Goal: Transaction & Acquisition: Purchase product/service

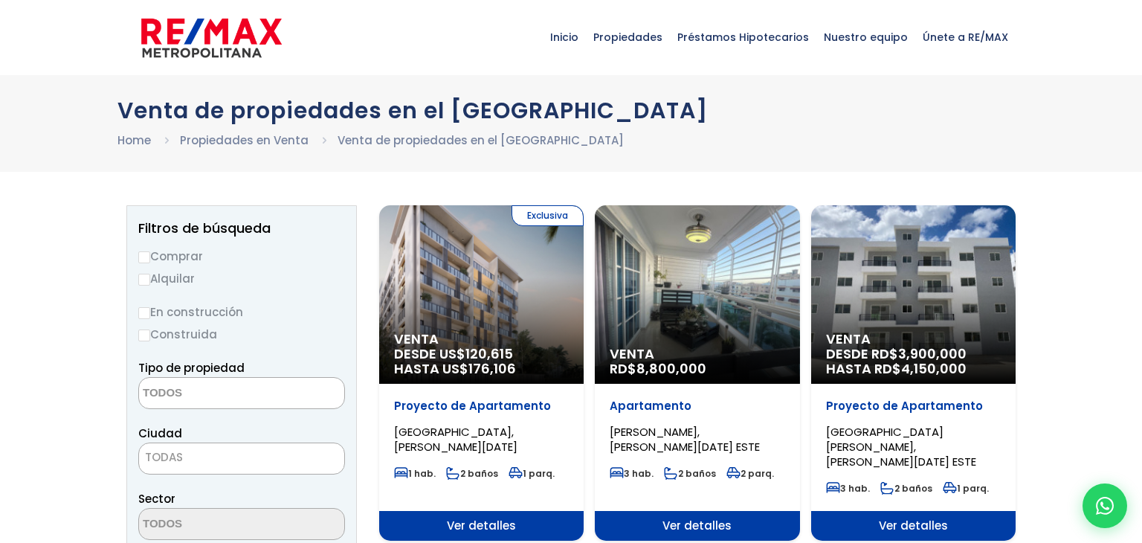
select select
click at [584, 297] on div "Venta DESDE RD$ 3,900,000 HASTA RD$ 4,150,000" at bounding box center [481, 294] width 204 height 178
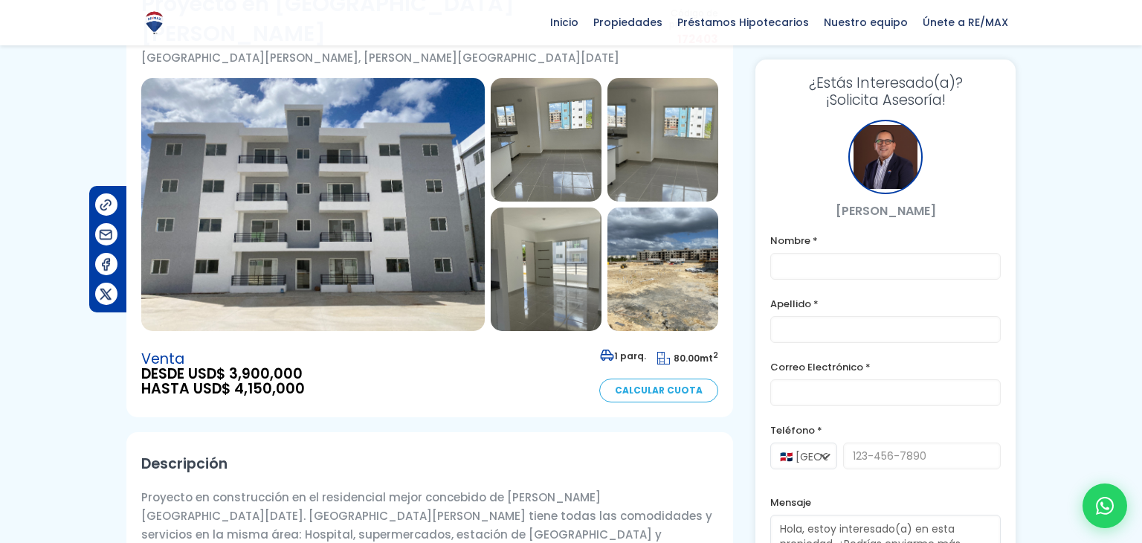
scroll to position [120, 0]
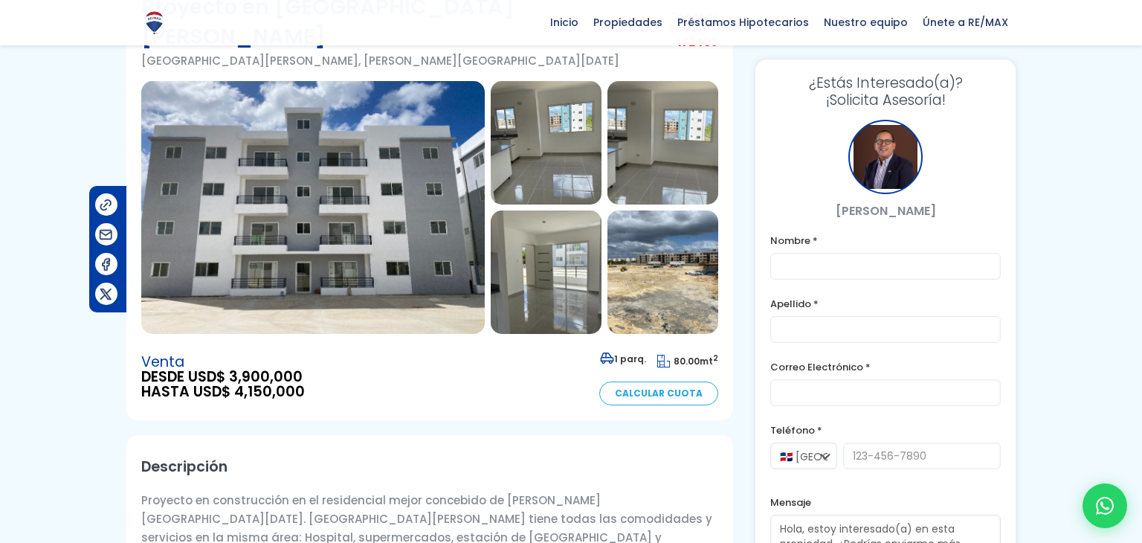
click at [565, 120] on img at bounding box center [546, 142] width 111 height 123
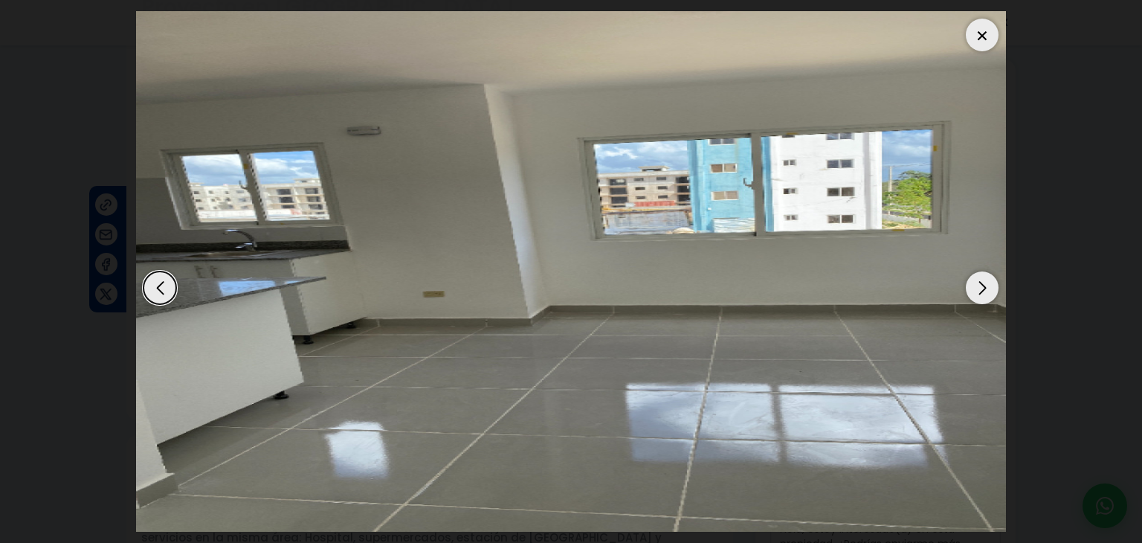
click at [975, 280] on div "Next slide" at bounding box center [982, 287] width 33 height 33
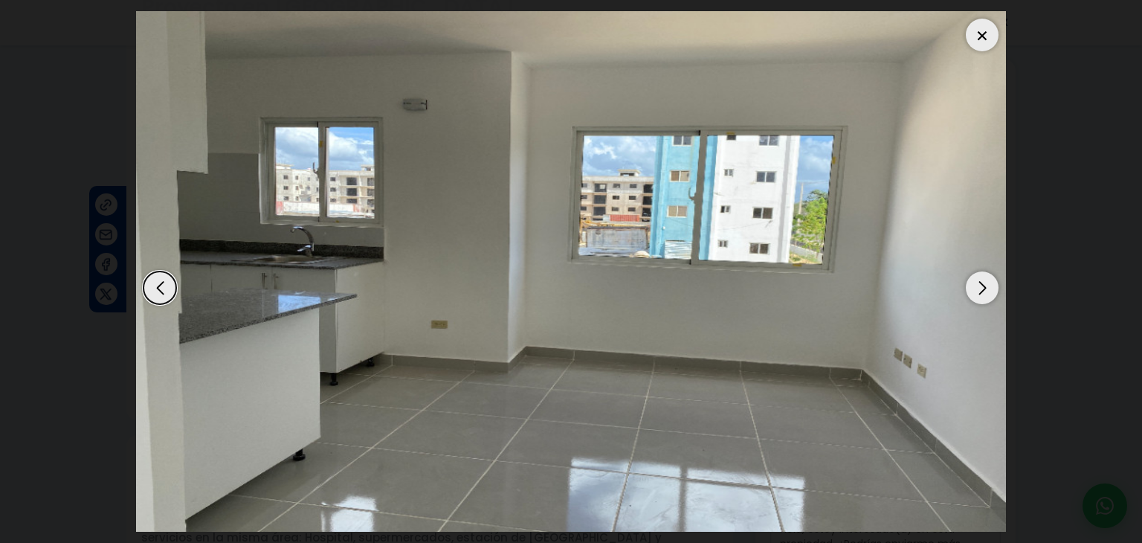
click at [975, 280] on div "Next slide" at bounding box center [982, 287] width 33 height 33
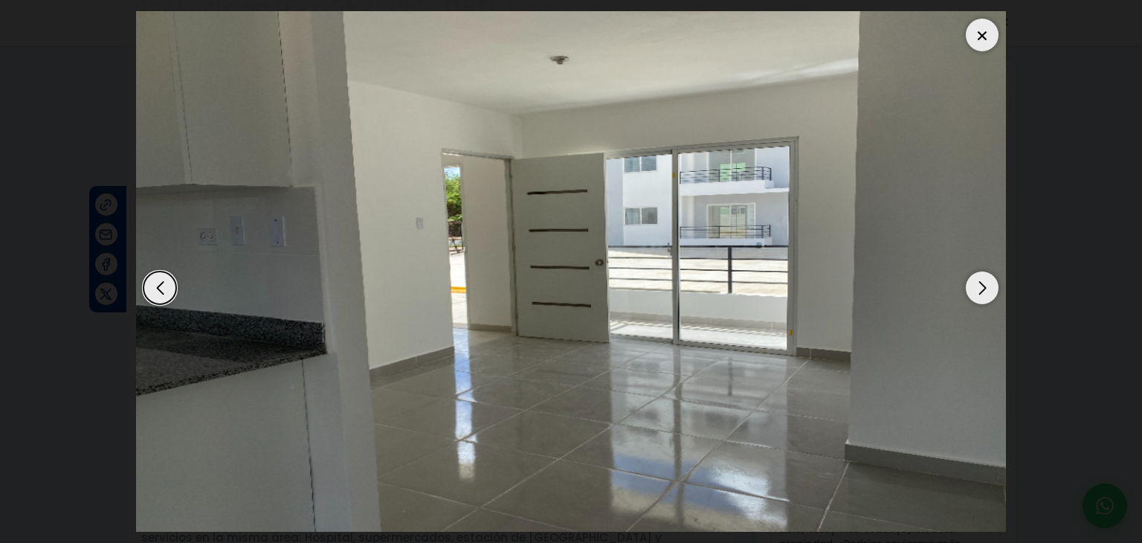
click at [975, 280] on div "Next slide" at bounding box center [982, 287] width 33 height 33
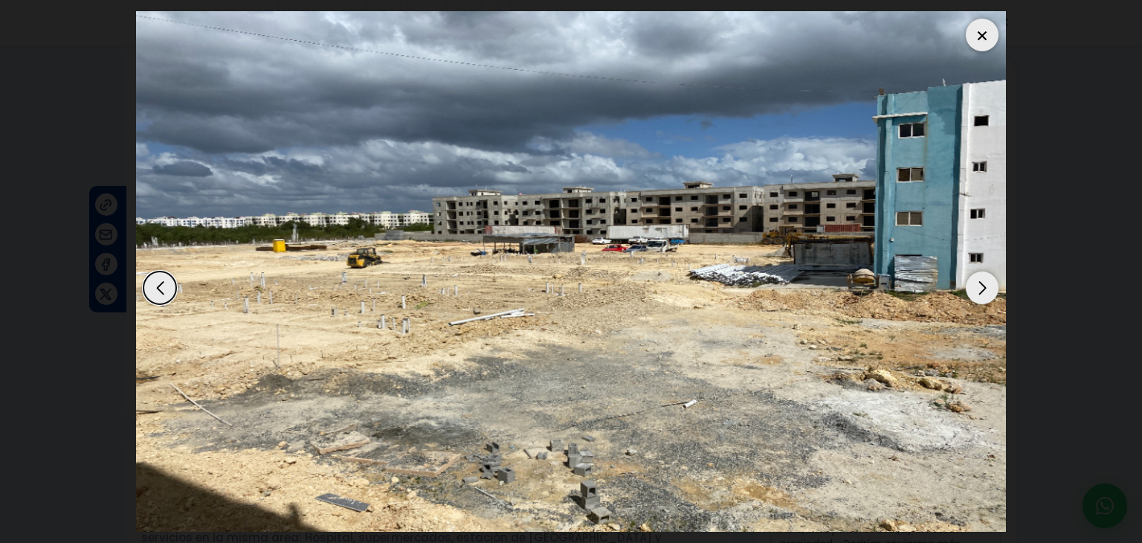
click at [975, 280] on div "Next slide" at bounding box center [982, 287] width 33 height 33
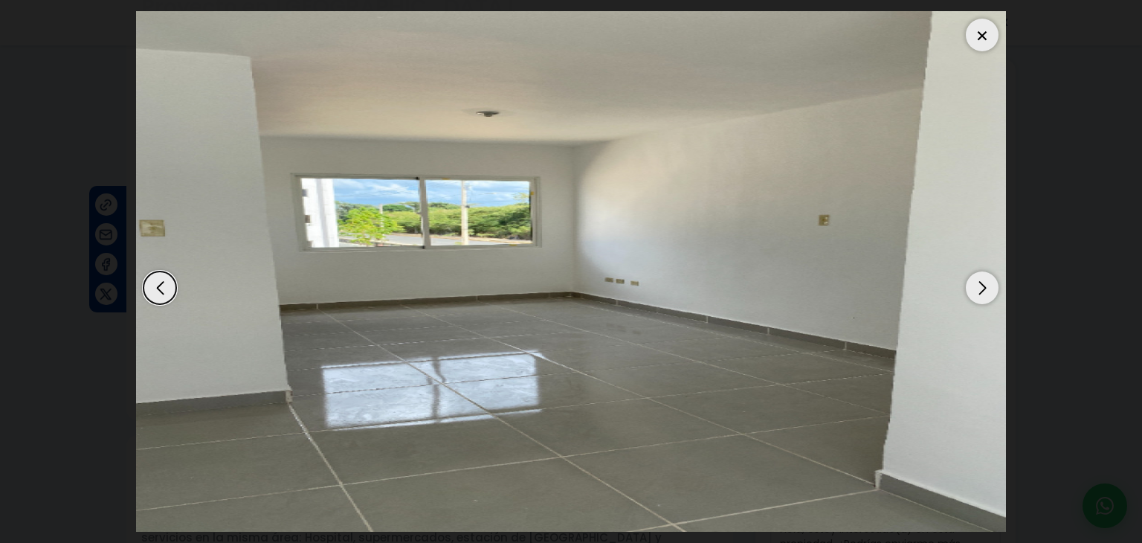
click at [975, 280] on div "Next slide" at bounding box center [982, 287] width 33 height 33
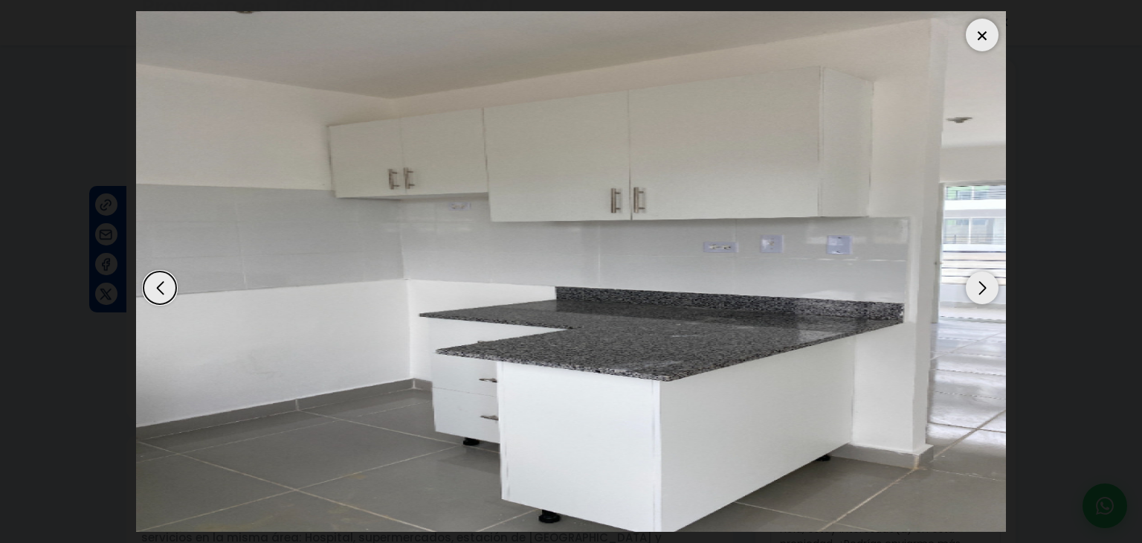
click at [975, 280] on div "Next slide" at bounding box center [982, 287] width 33 height 33
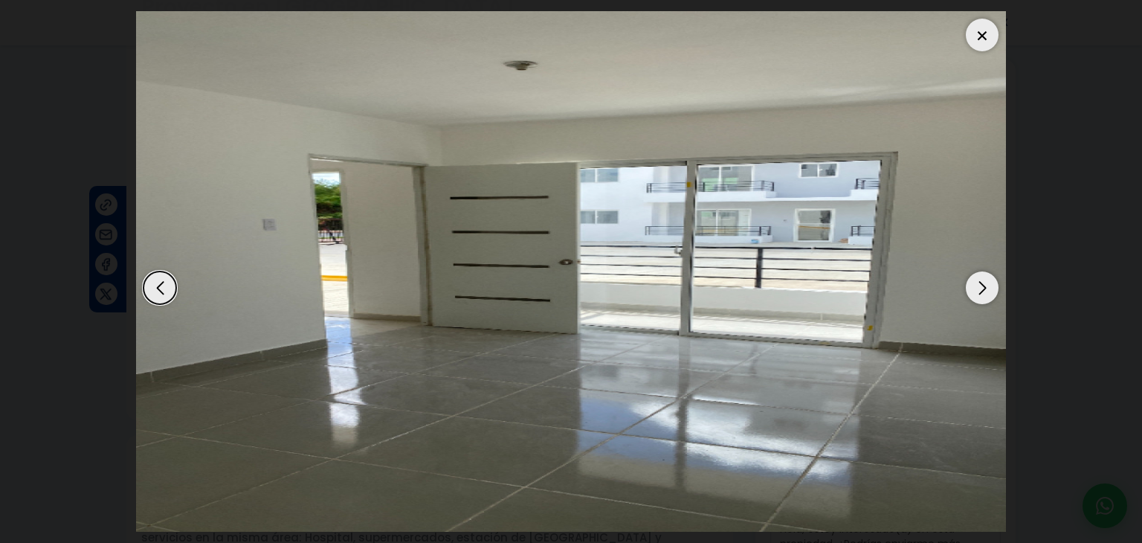
click at [975, 280] on div "Next slide" at bounding box center [982, 287] width 33 height 33
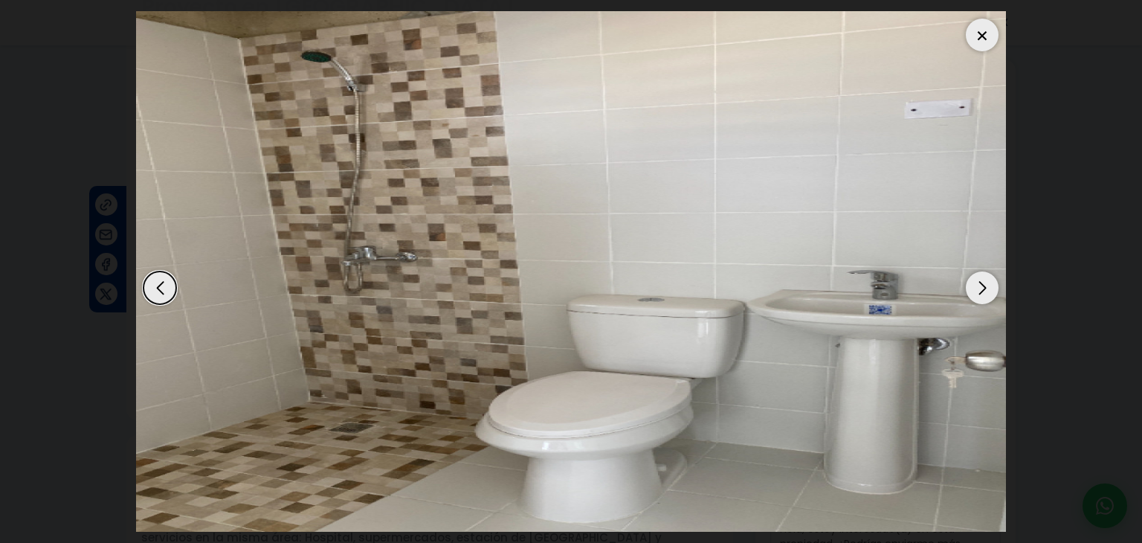
click at [975, 280] on div "Next slide" at bounding box center [982, 287] width 33 height 33
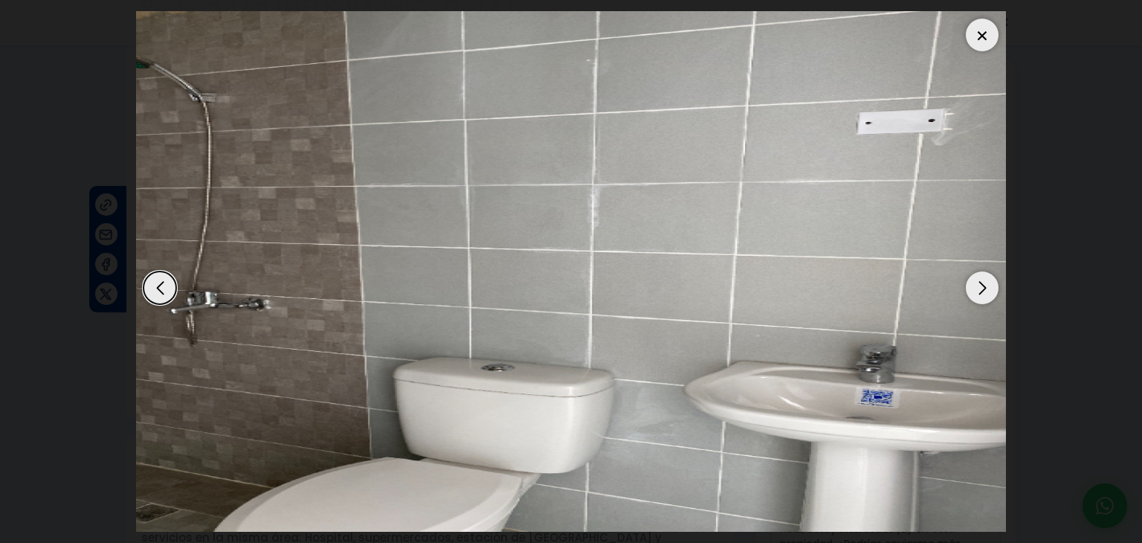
click at [975, 280] on div "Next slide" at bounding box center [982, 287] width 33 height 33
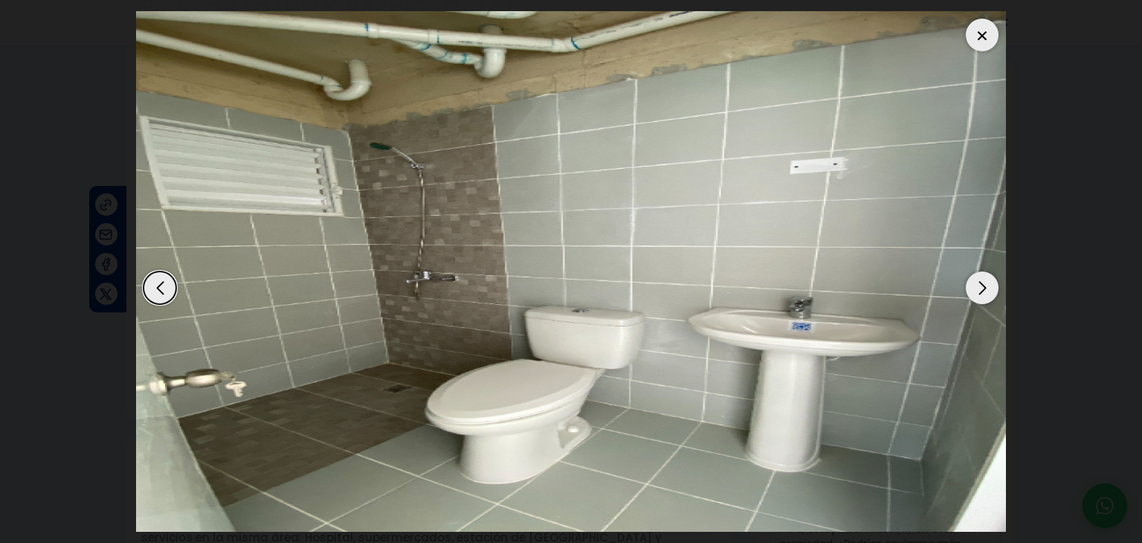
click at [975, 280] on div "Next slide" at bounding box center [982, 287] width 33 height 33
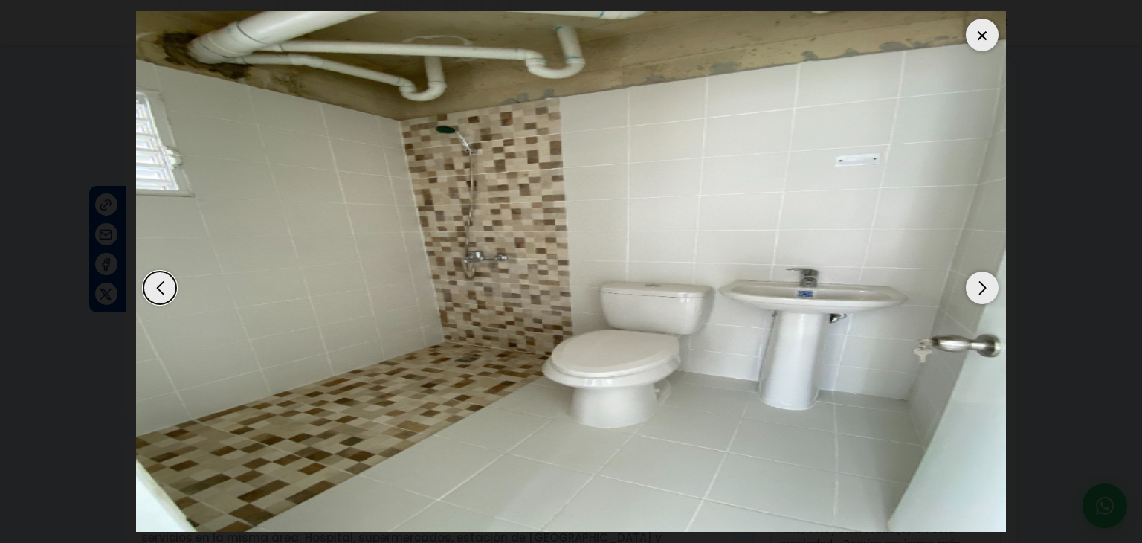
click at [975, 280] on div "Next slide" at bounding box center [982, 287] width 33 height 33
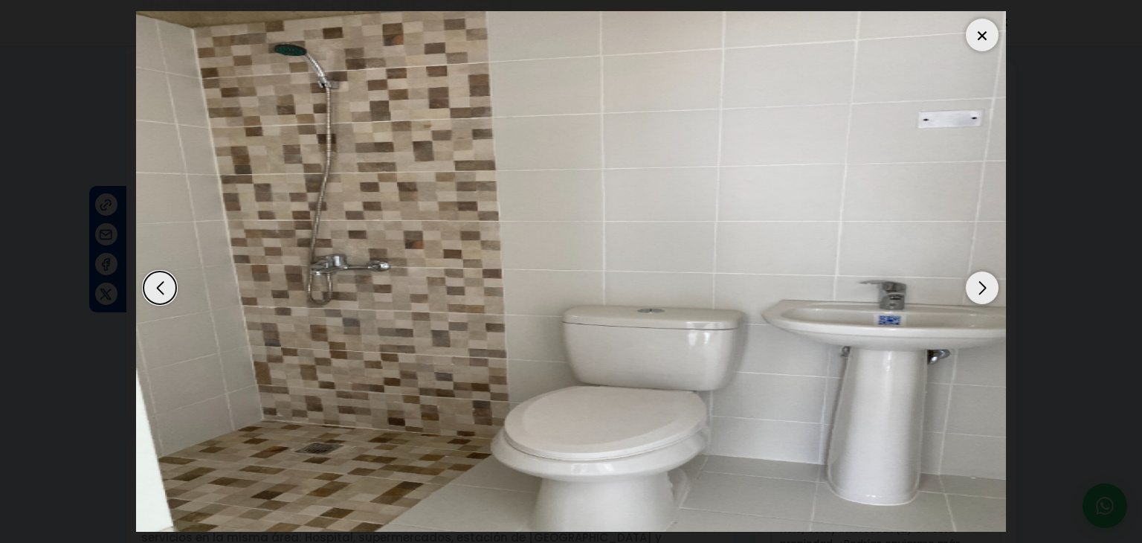
click at [975, 280] on div "Next slide" at bounding box center [982, 287] width 33 height 33
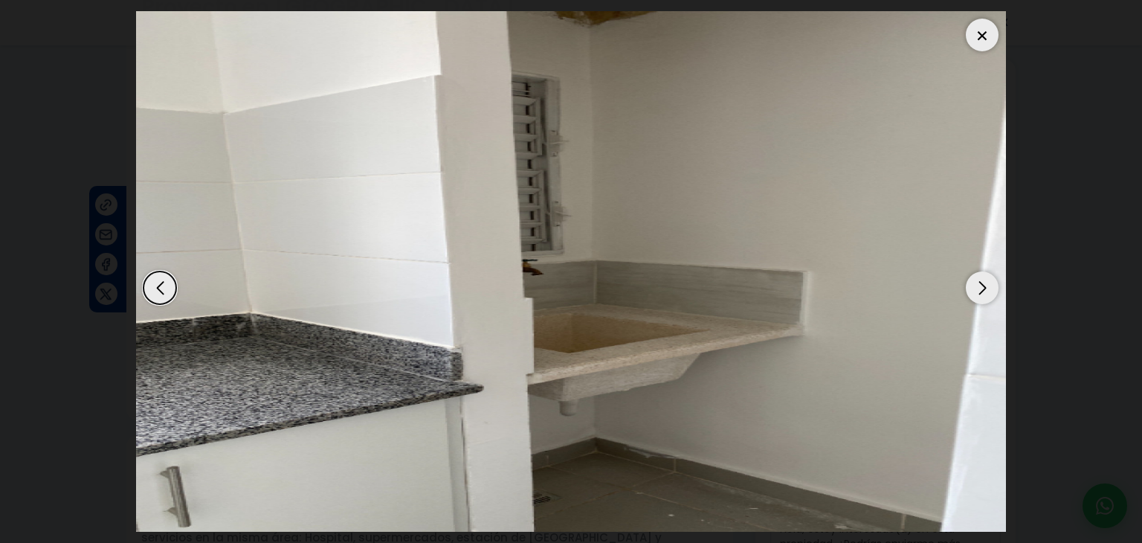
click at [975, 280] on div "Next slide" at bounding box center [982, 287] width 33 height 33
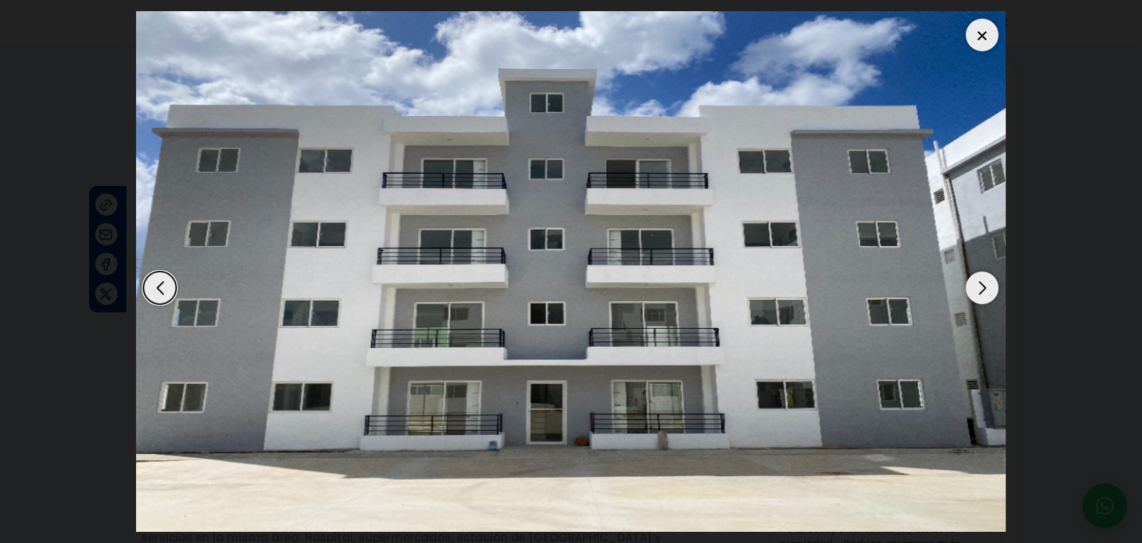
click at [975, 280] on div "Next slide" at bounding box center [982, 287] width 33 height 33
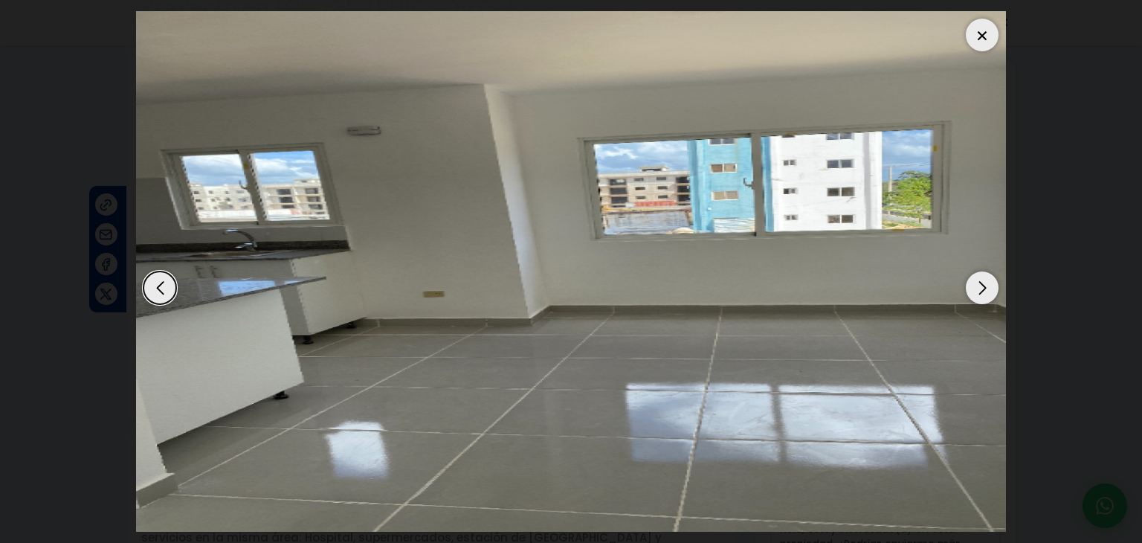
click at [975, 280] on div "Next slide" at bounding box center [982, 287] width 33 height 33
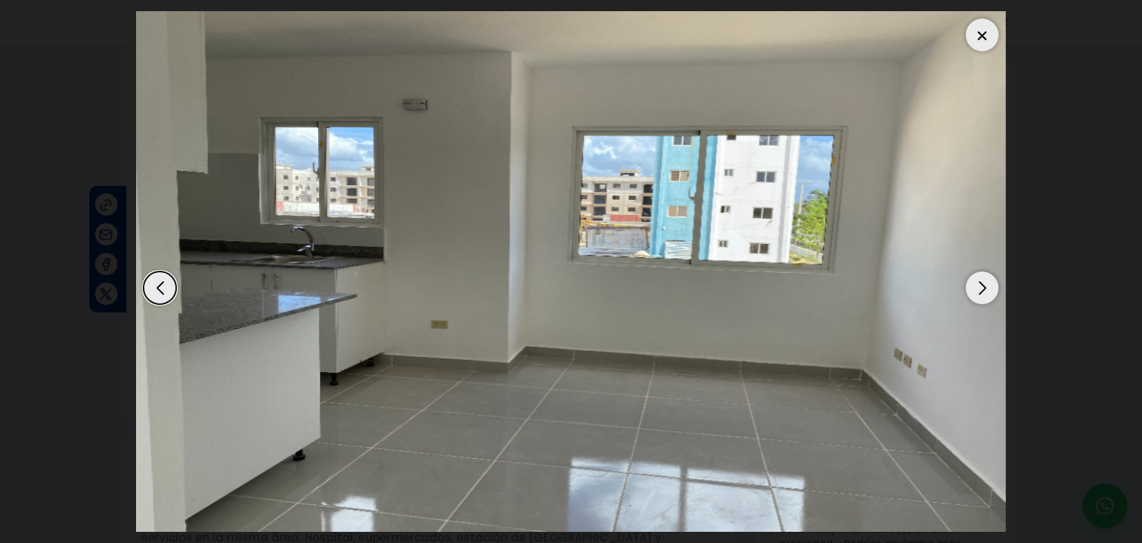
click at [975, 280] on div "Next slide" at bounding box center [982, 287] width 33 height 33
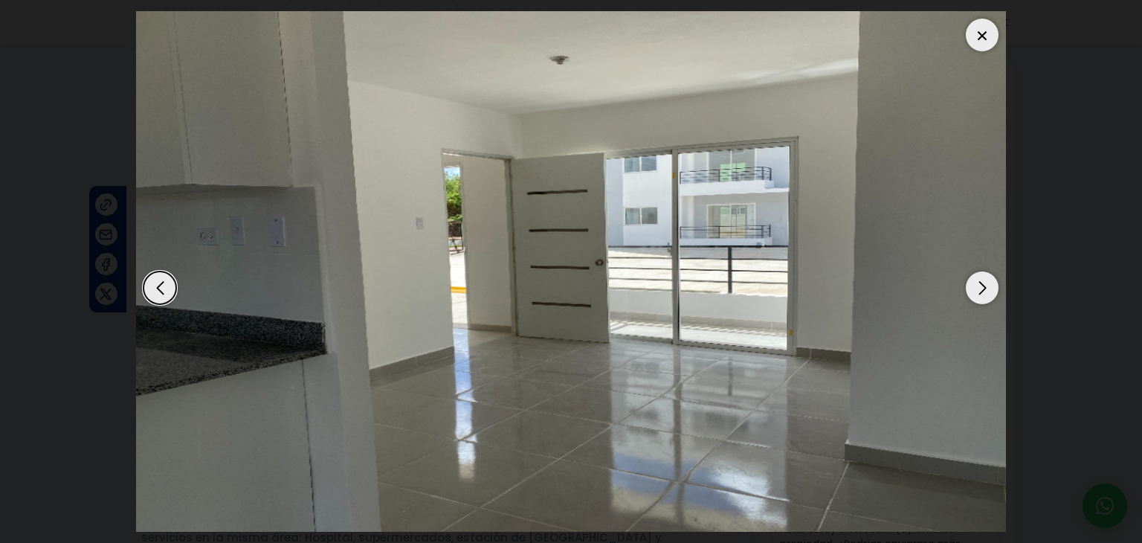
click at [975, 280] on div "Next slide" at bounding box center [982, 287] width 33 height 33
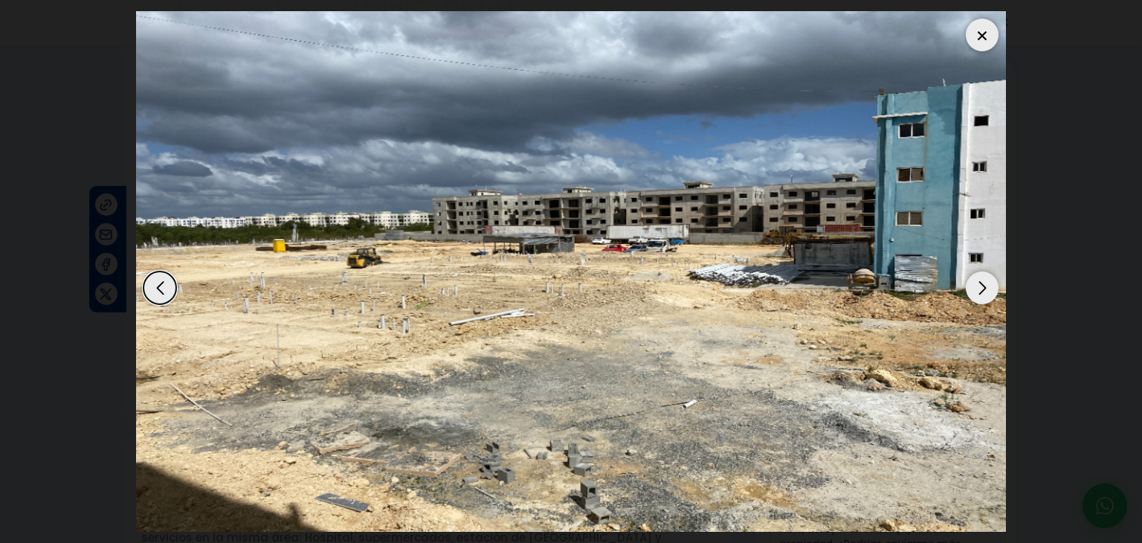
click at [166, 295] on div "Previous slide" at bounding box center [160, 287] width 33 height 33
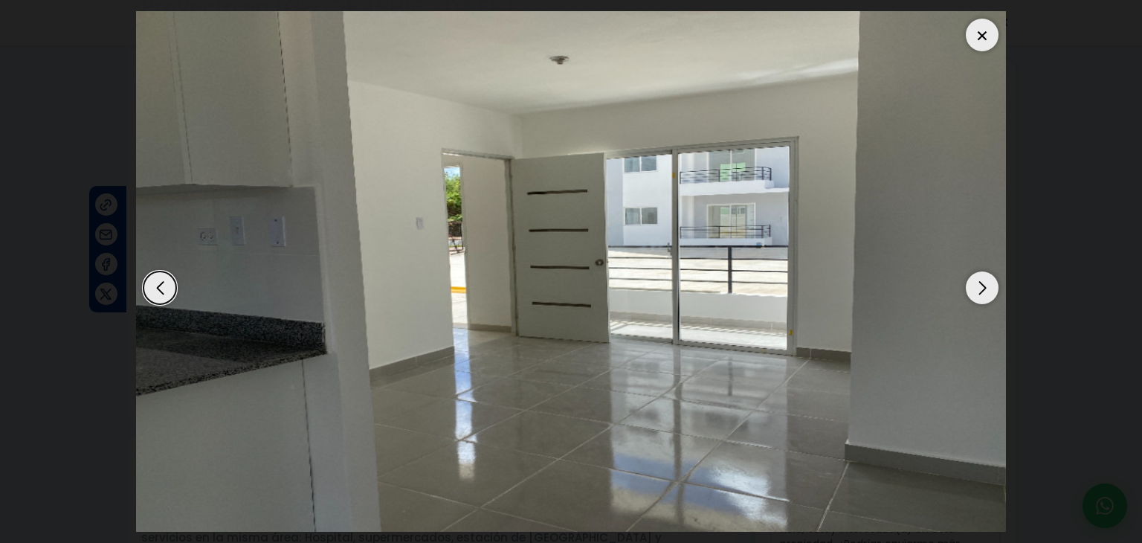
click at [976, 33] on div at bounding box center [982, 35] width 33 height 33
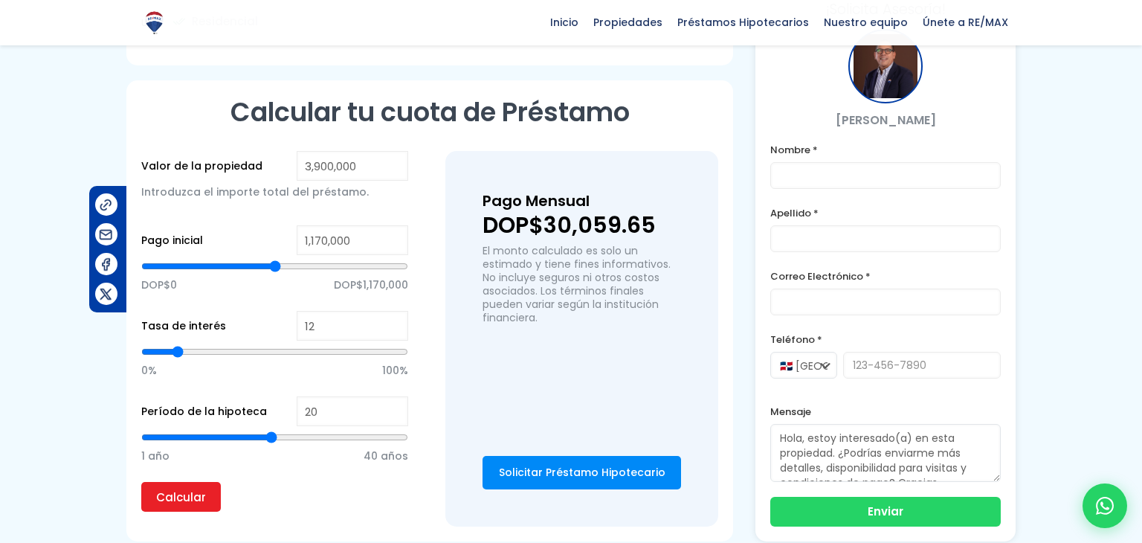
scroll to position [974, 0]
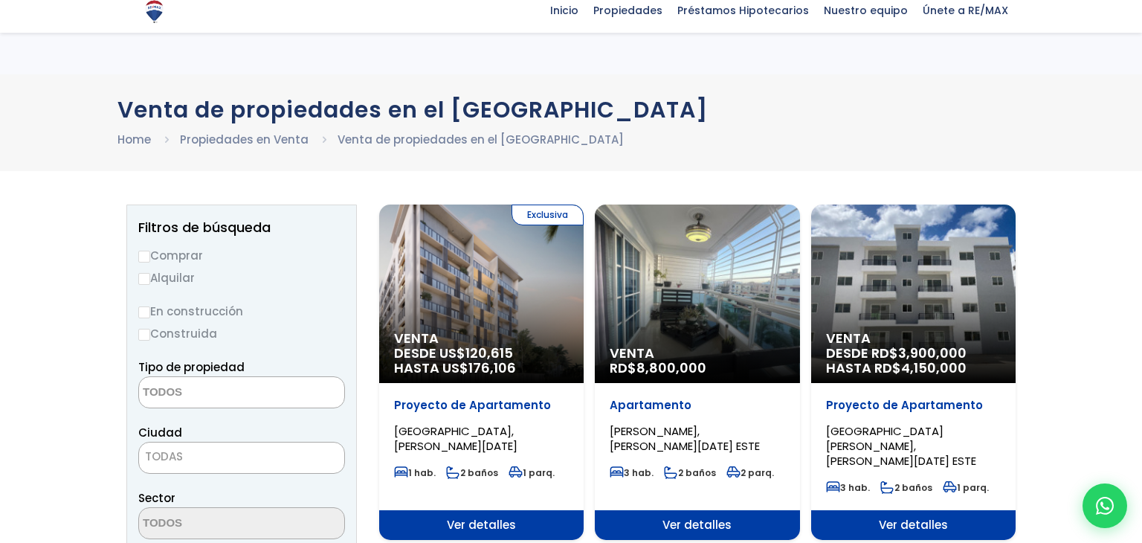
select select
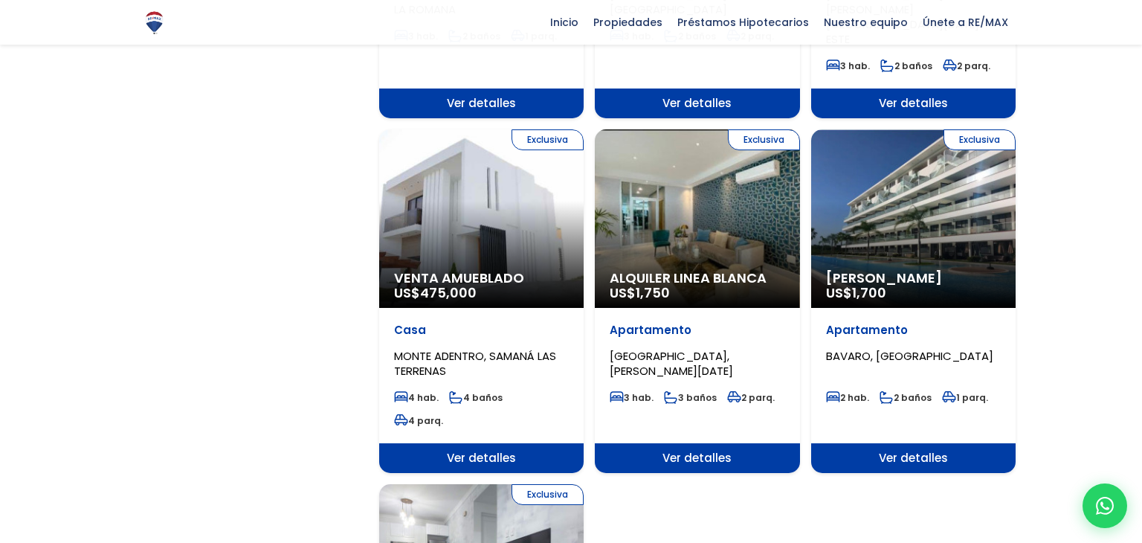
scroll to position [1435, 0]
